Goal: Information Seeking & Learning: Find specific fact

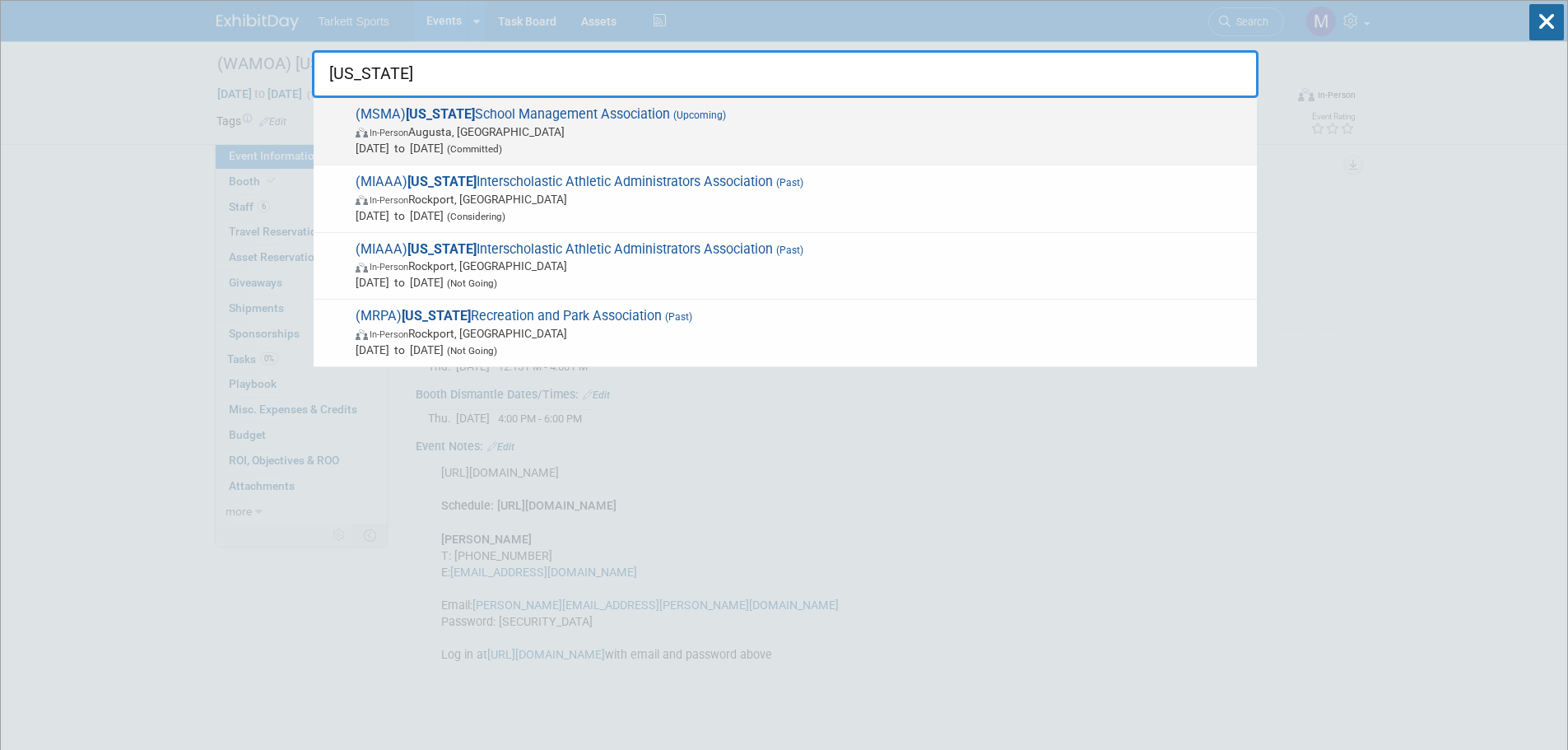
type input "[US_STATE]"
click at [629, 117] on span "(MSMA) [US_STATE] School Management Association (Upcoming) In-Person [GEOGRAPHI…" at bounding box center [800, 131] width 898 height 50
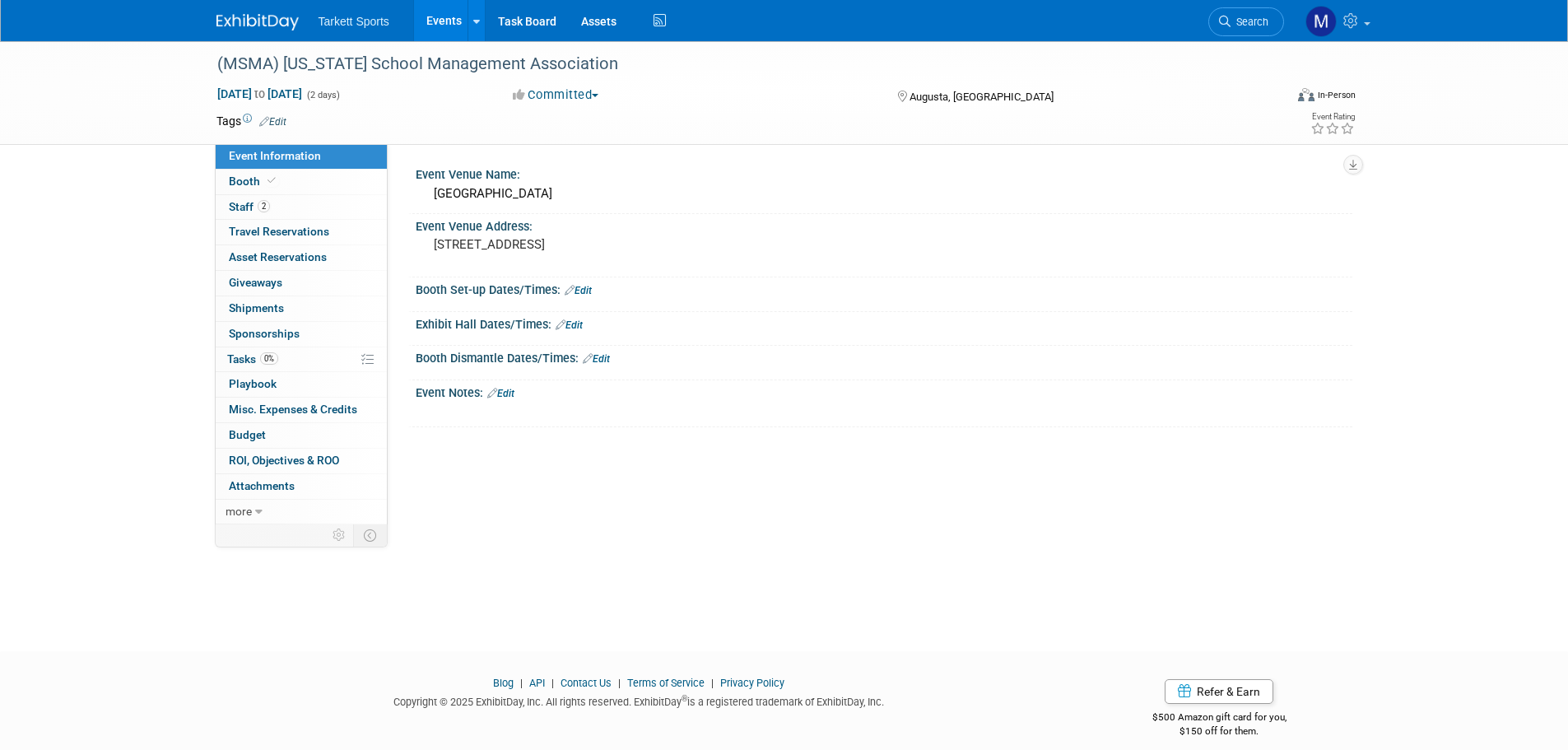
click at [314, 178] on link "Booth" at bounding box center [300, 181] width 171 height 24
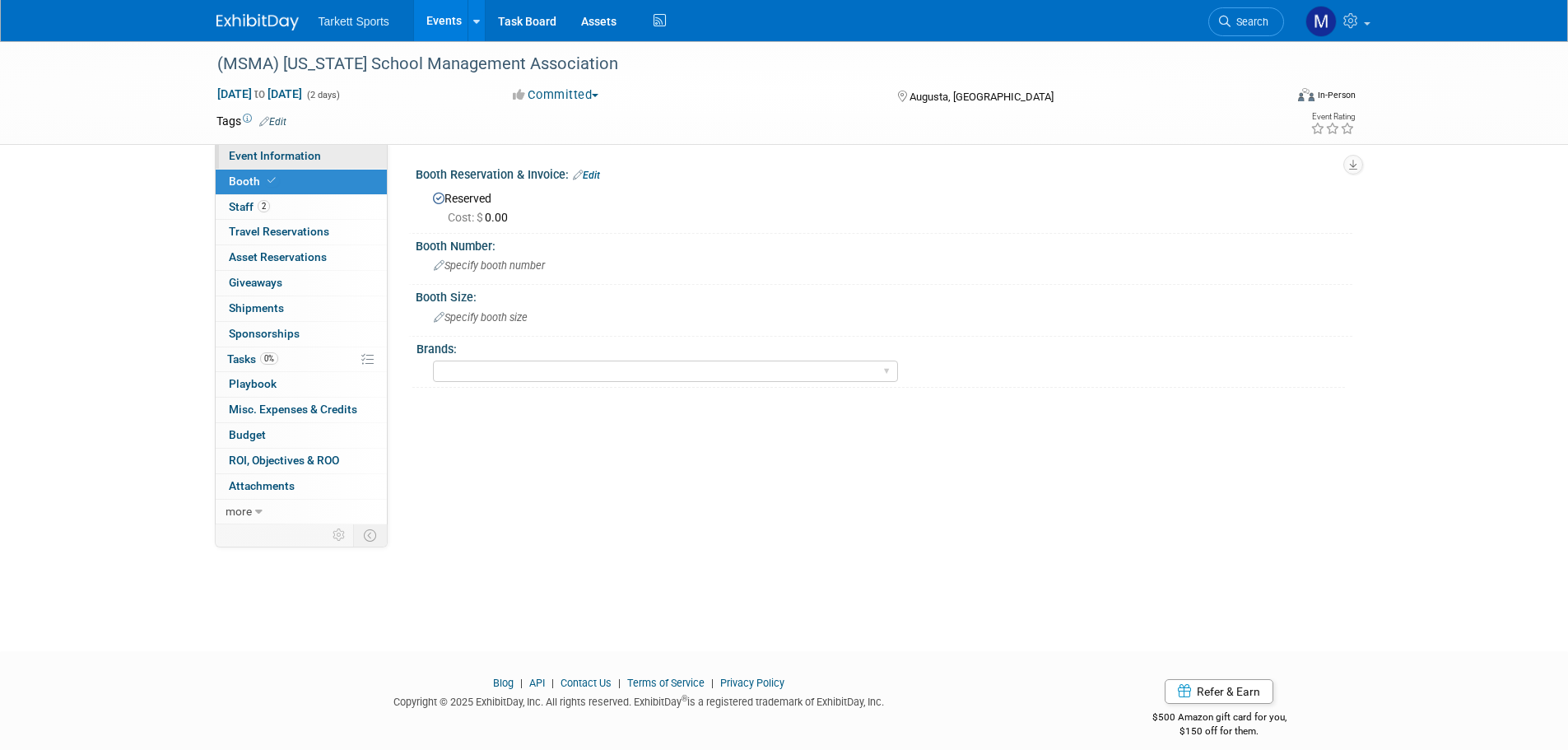
click at [309, 163] on link "Event Information" at bounding box center [300, 156] width 171 height 24
